Goal: Task Accomplishment & Management: Use online tool/utility

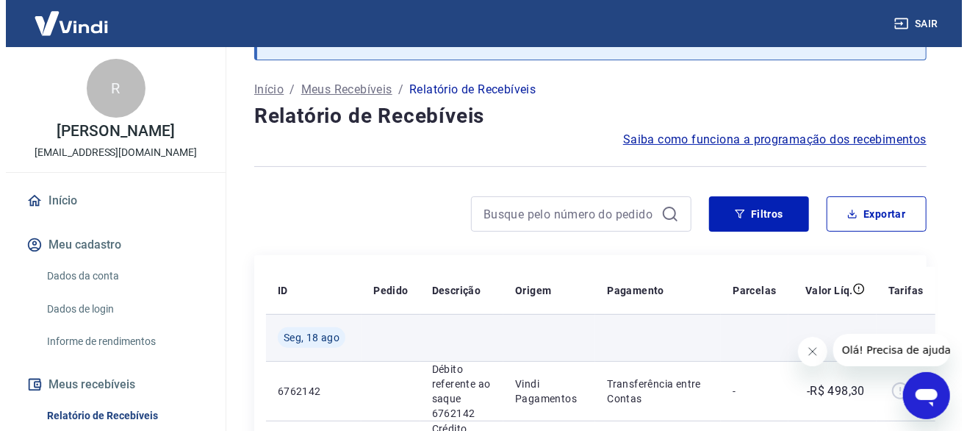
scroll to position [147, 0]
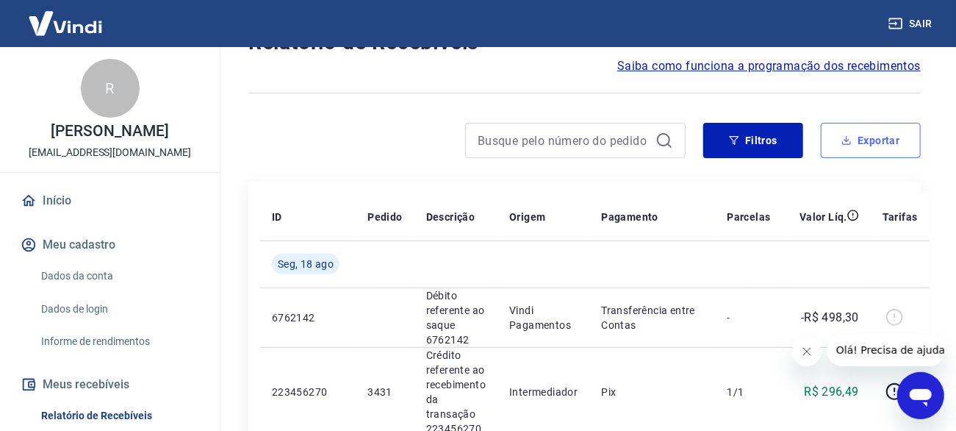
click at [862, 140] on button "Exportar" at bounding box center [871, 140] width 100 height 35
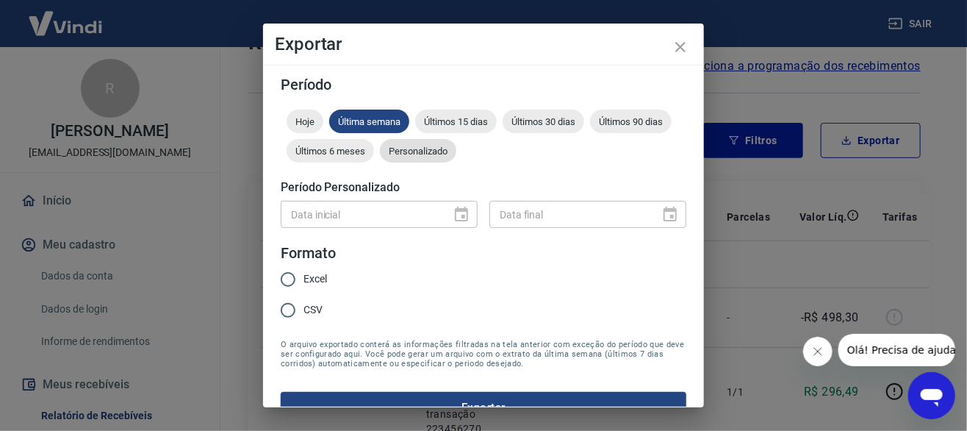
click at [457, 152] on span "Personalizado" at bounding box center [418, 151] width 76 height 11
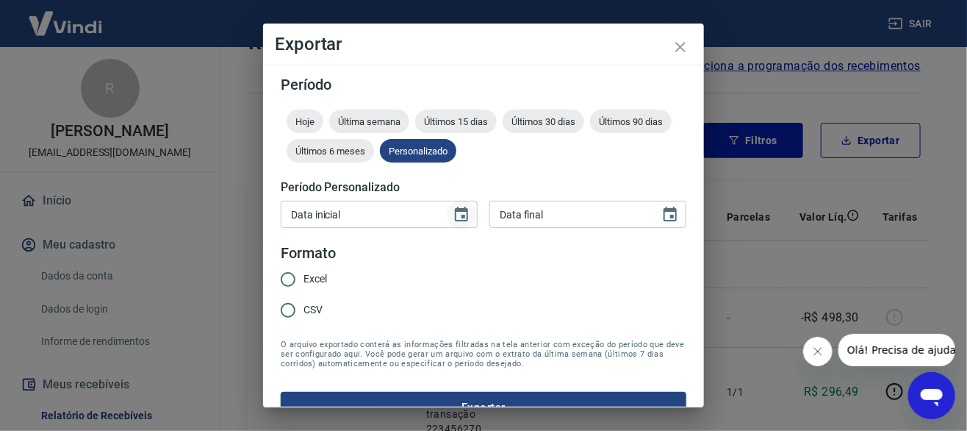
click at [454, 216] on icon "Choose date" at bounding box center [462, 215] width 18 height 18
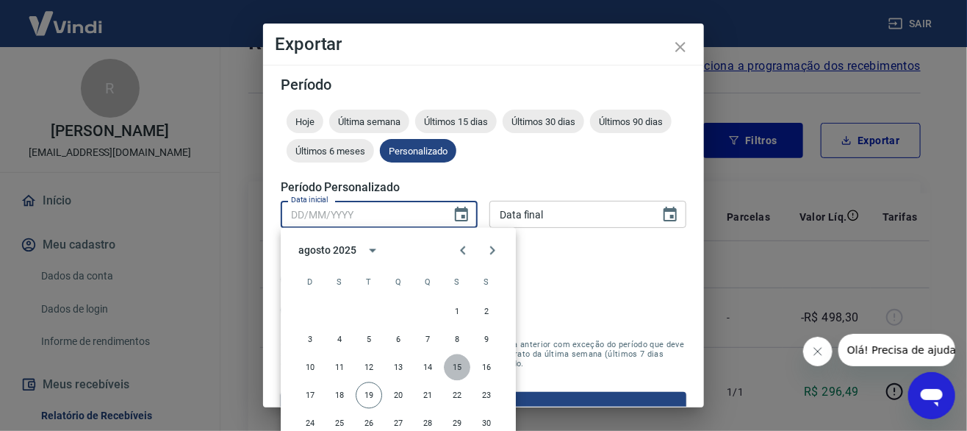
click at [462, 368] on button "15" at bounding box center [457, 367] width 26 height 26
type input "15/08/2025"
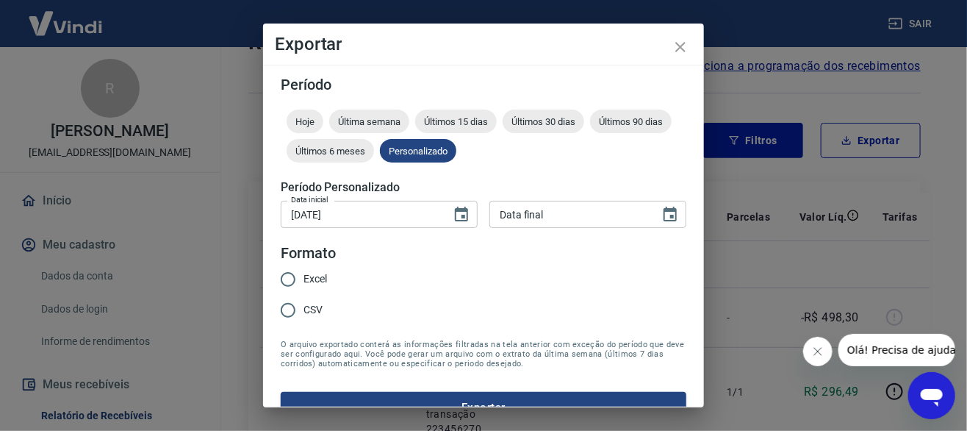
type input "DD/MM/YYYY"
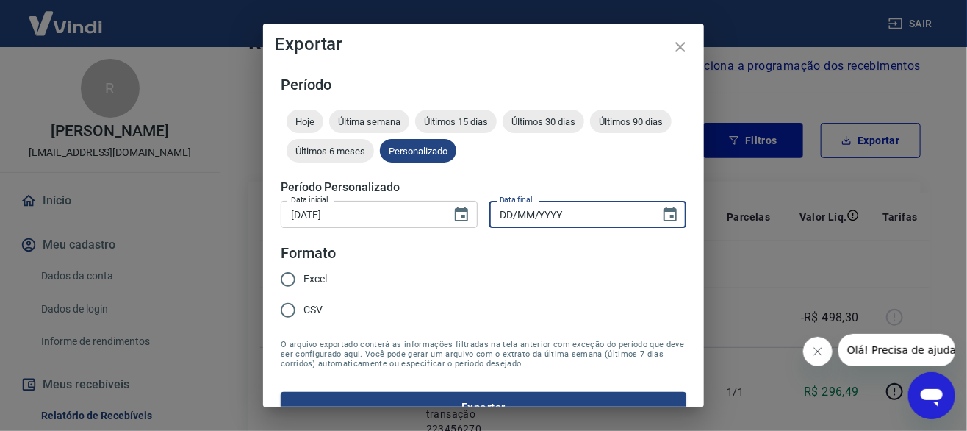
click at [575, 219] on input "DD/MM/YYYY" at bounding box center [570, 214] width 160 height 27
click at [662, 218] on icon "Choose date" at bounding box center [671, 215] width 18 height 18
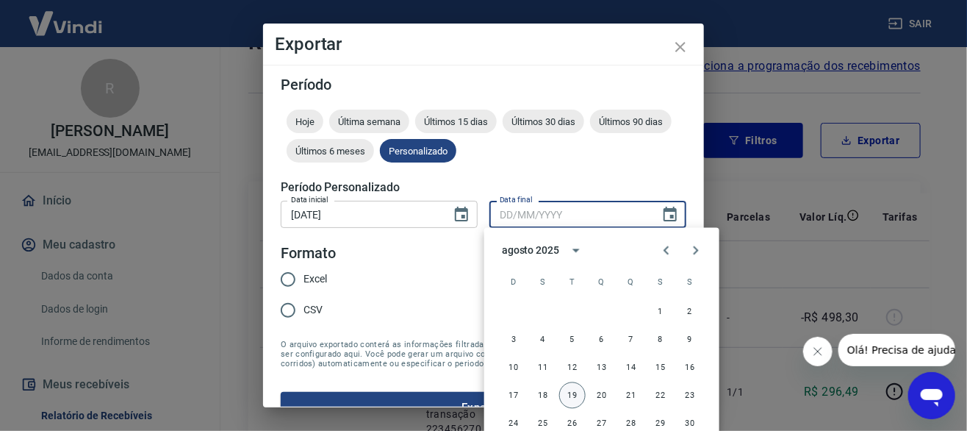
click at [575, 394] on button "19" at bounding box center [572, 395] width 26 height 26
type input "19/08/2025"
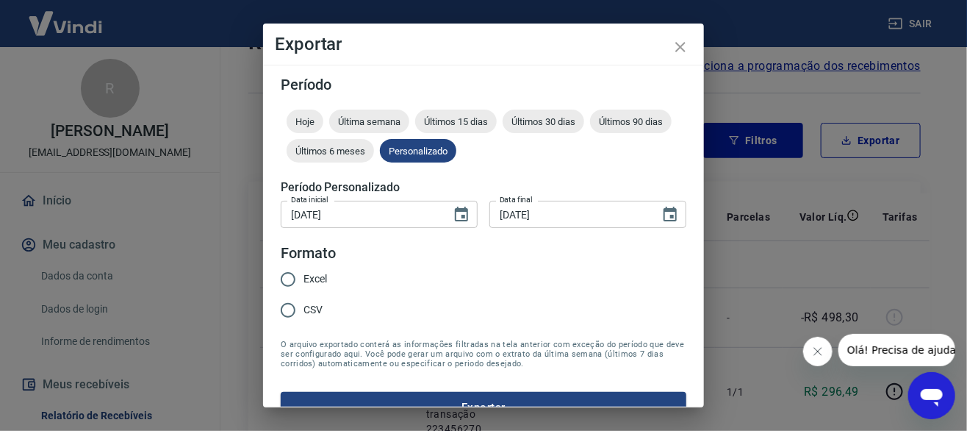
click at [316, 279] on span "Excel" at bounding box center [316, 278] width 24 height 15
click at [304, 279] on input "Excel" at bounding box center [288, 279] width 31 height 31
radio input "true"
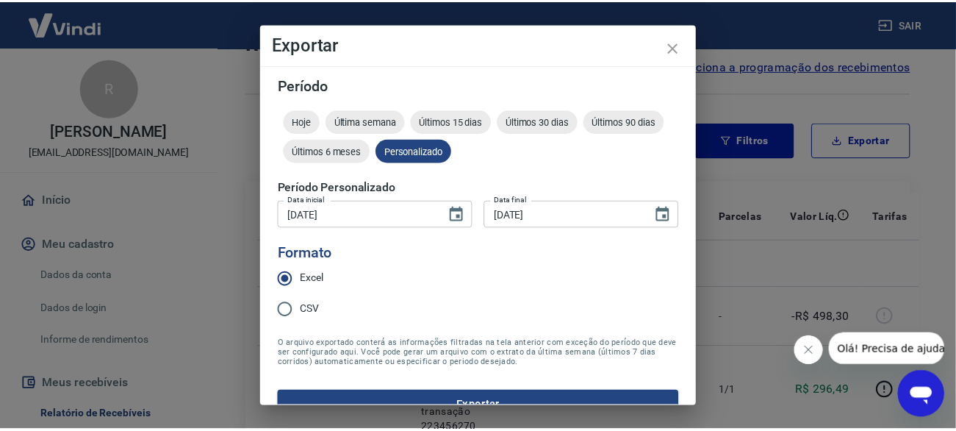
scroll to position [26, 0]
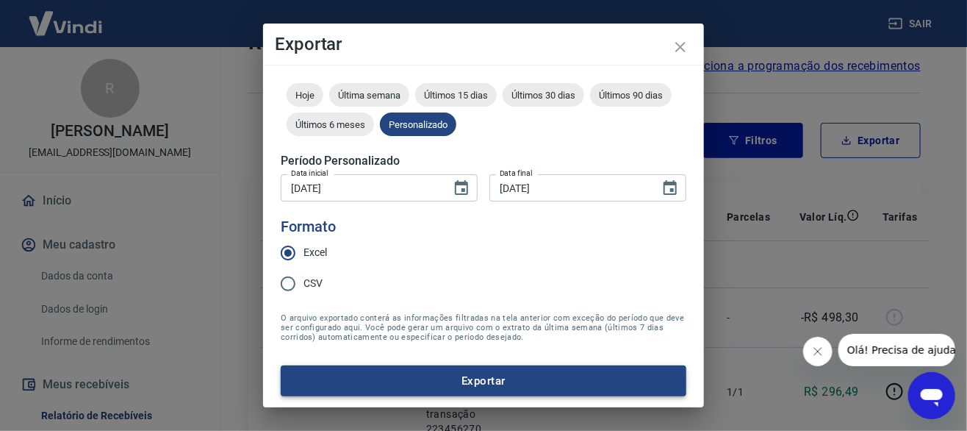
click at [474, 376] on button "Exportar" at bounding box center [484, 380] width 406 height 31
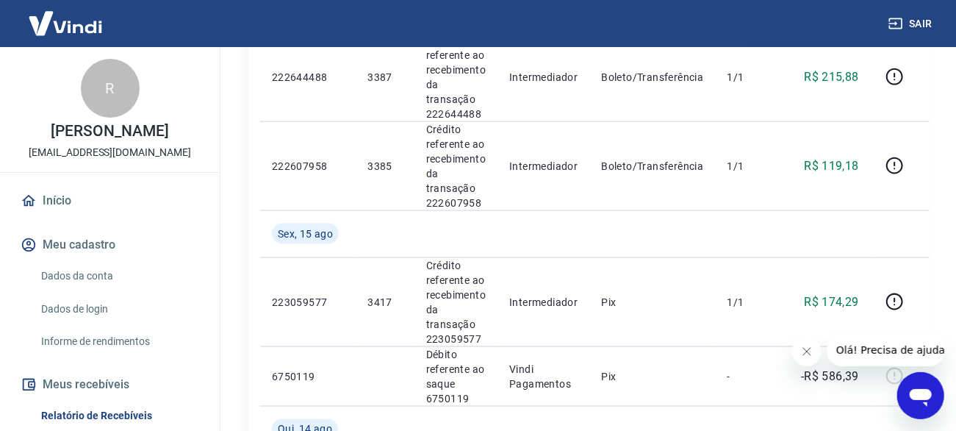
scroll to position [956, 0]
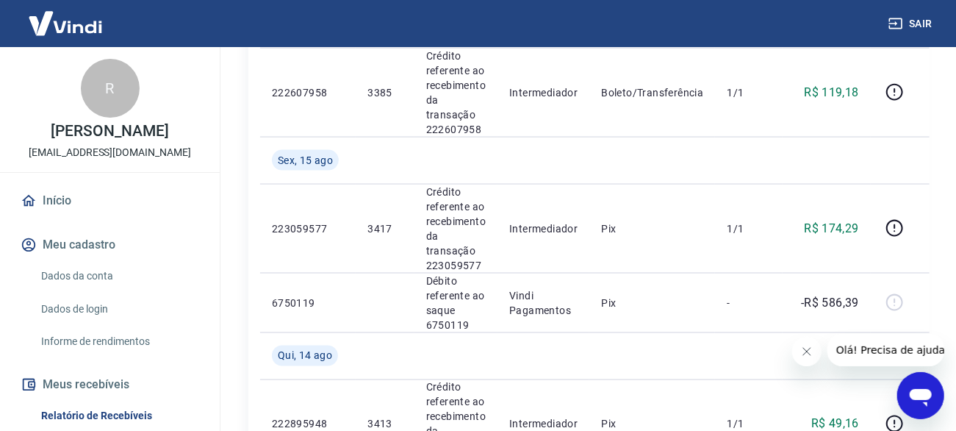
click at [923, 24] on button "Sair" at bounding box center [912, 23] width 53 height 27
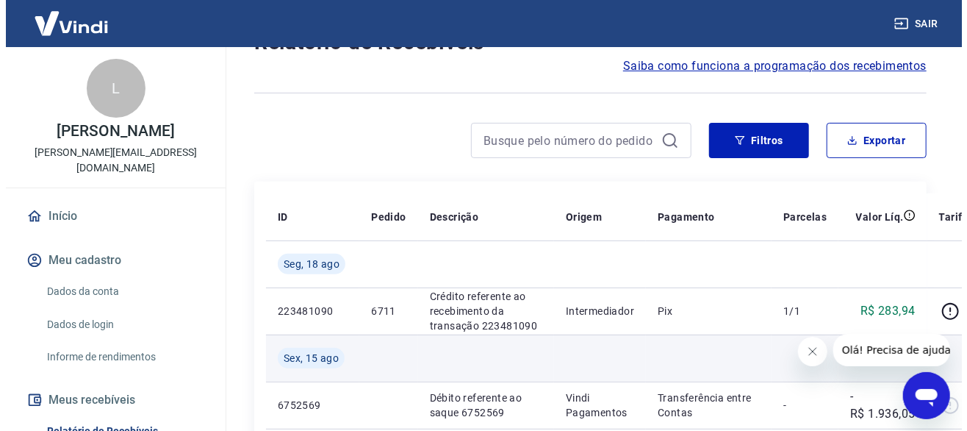
scroll to position [221, 0]
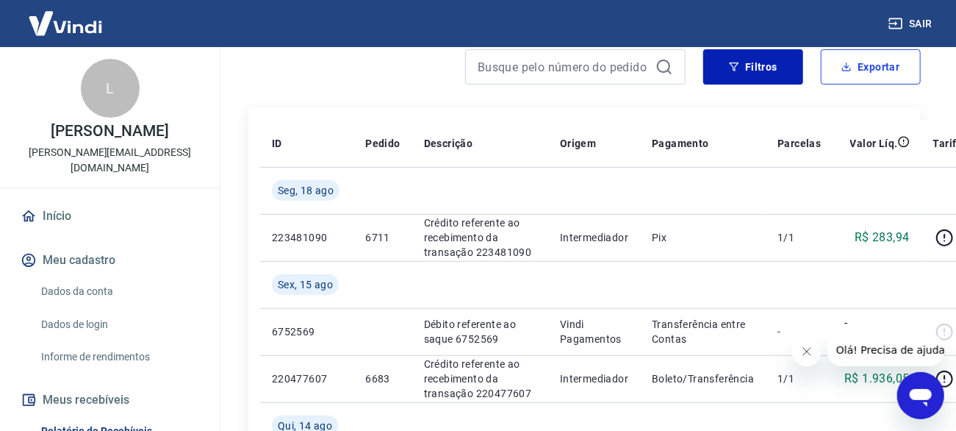
click at [871, 74] on button "Exportar" at bounding box center [871, 66] width 100 height 35
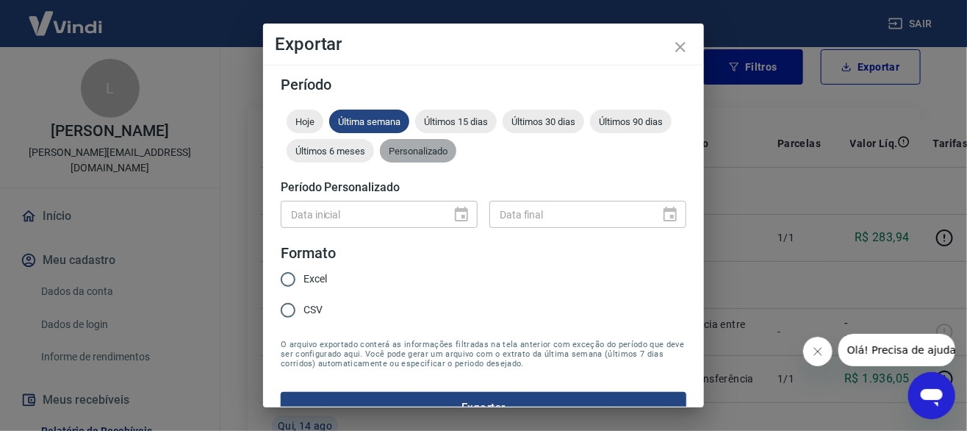
click at [457, 155] on span "Personalizado" at bounding box center [418, 151] width 76 height 11
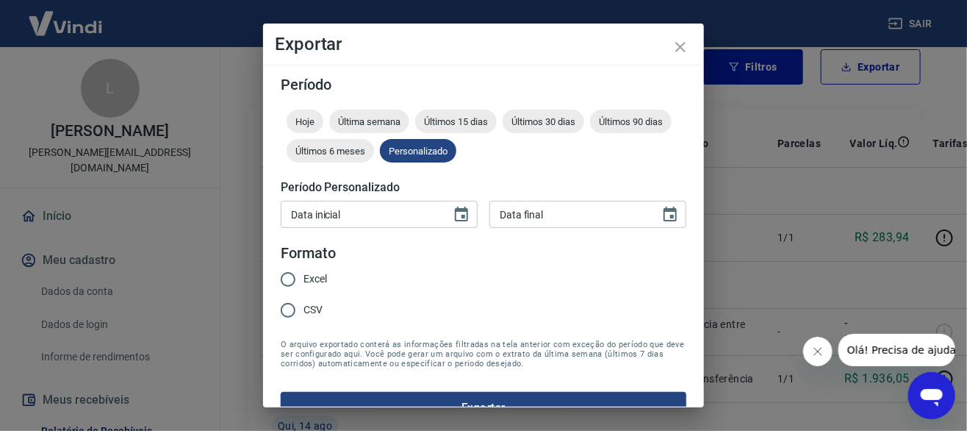
drag, startPoint x: 451, startPoint y: 212, endPoint x: 434, endPoint y: 225, distance: 21.0
click at [453, 212] on icon "Choose date" at bounding box center [462, 215] width 18 height 18
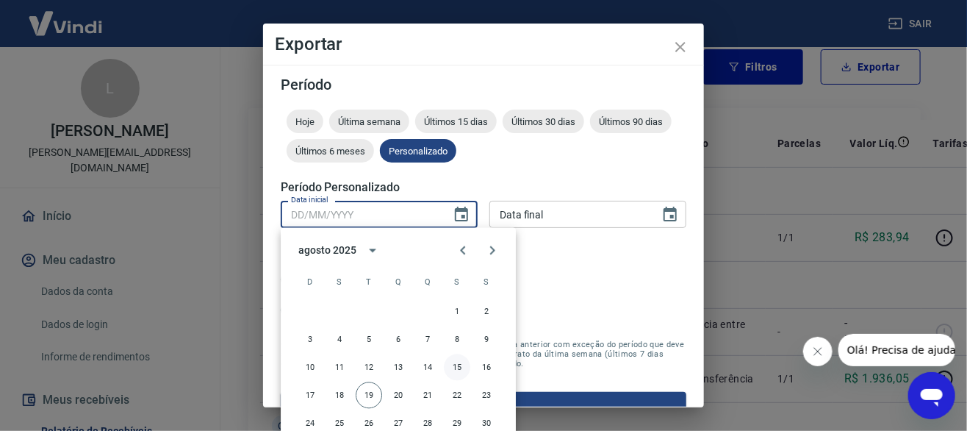
click at [459, 361] on button "15" at bounding box center [457, 367] width 26 height 26
type input "15/08/2025"
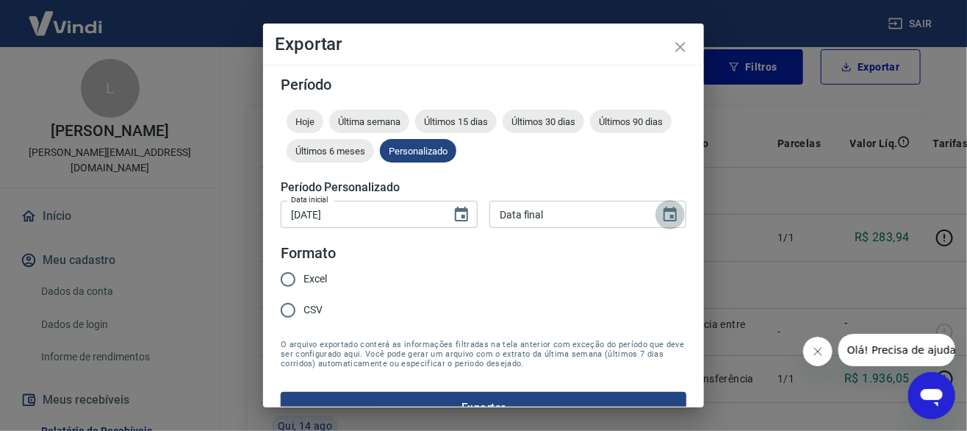
click at [664, 215] on icon "Choose date" at bounding box center [670, 214] width 13 height 15
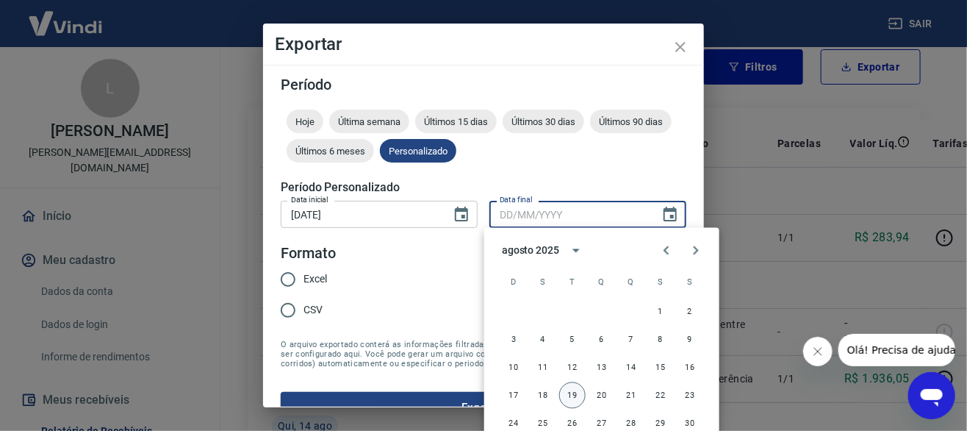
click at [575, 394] on button "19" at bounding box center [572, 395] width 26 height 26
type input "19/08/2025"
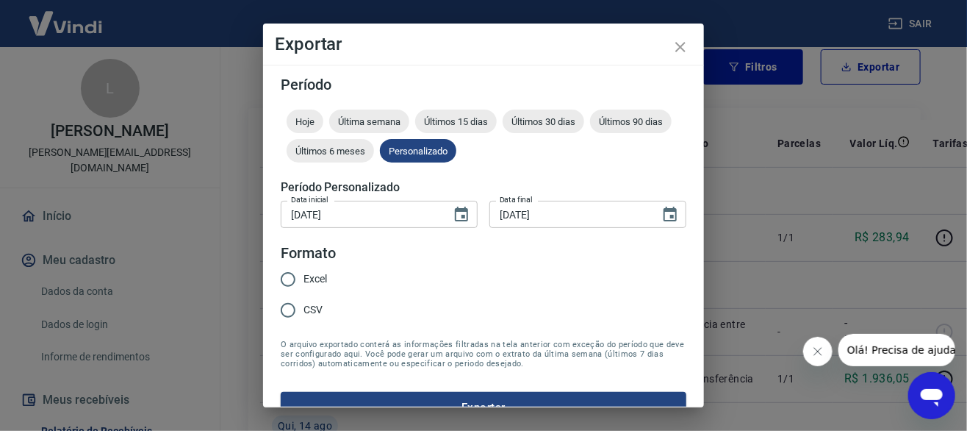
click at [318, 282] on span "Excel" at bounding box center [316, 278] width 24 height 15
click at [304, 282] on input "Excel" at bounding box center [288, 279] width 31 height 31
radio input "true"
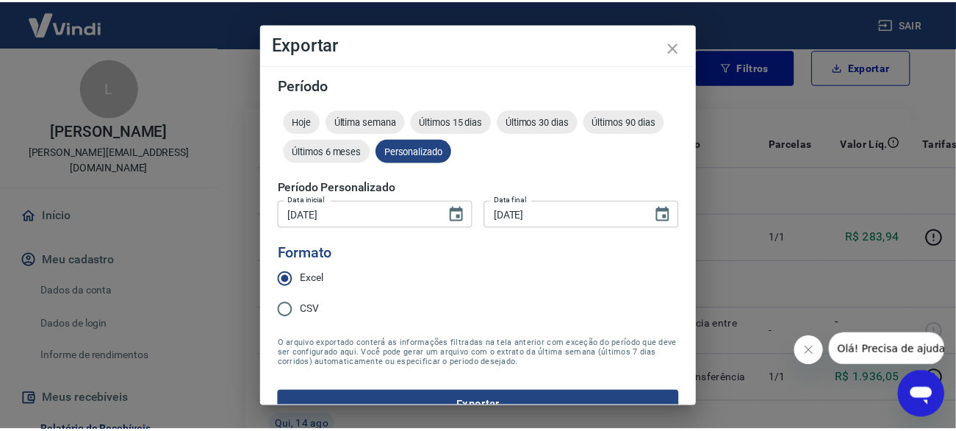
scroll to position [26, 0]
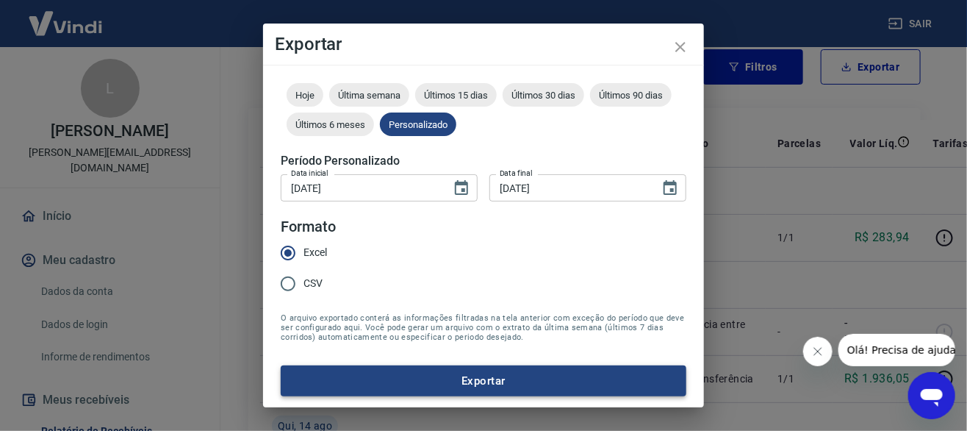
click at [473, 365] on form "Período Hoje Última semana Últimos 15 dias Últimos 30 dias Últimos 90 dias Últi…" at bounding box center [484, 224] width 406 height 346
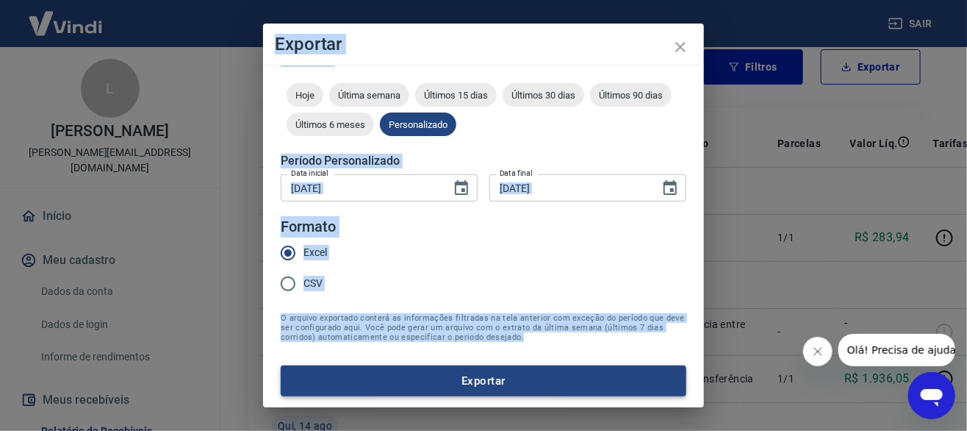
click at [465, 368] on button "Exportar" at bounding box center [484, 380] width 406 height 31
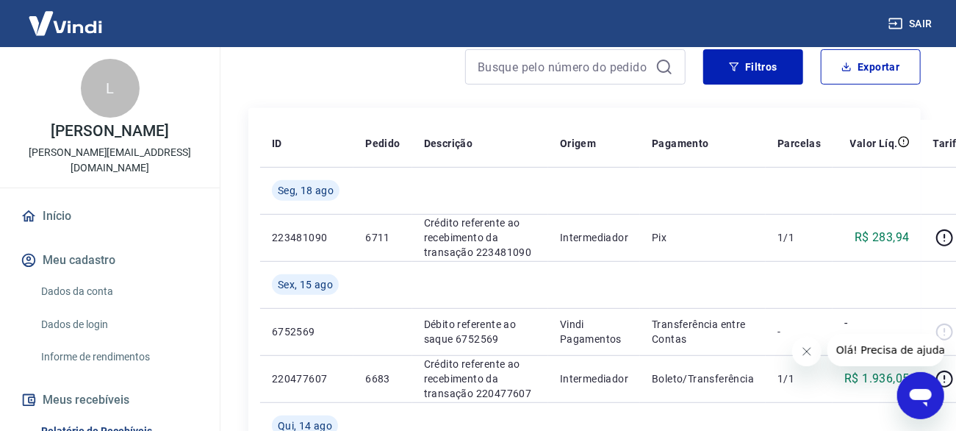
click at [899, 16] on icon "button" at bounding box center [896, 23] width 15 height 15
